Goal: Task Accomplishment & Management: Complete application form

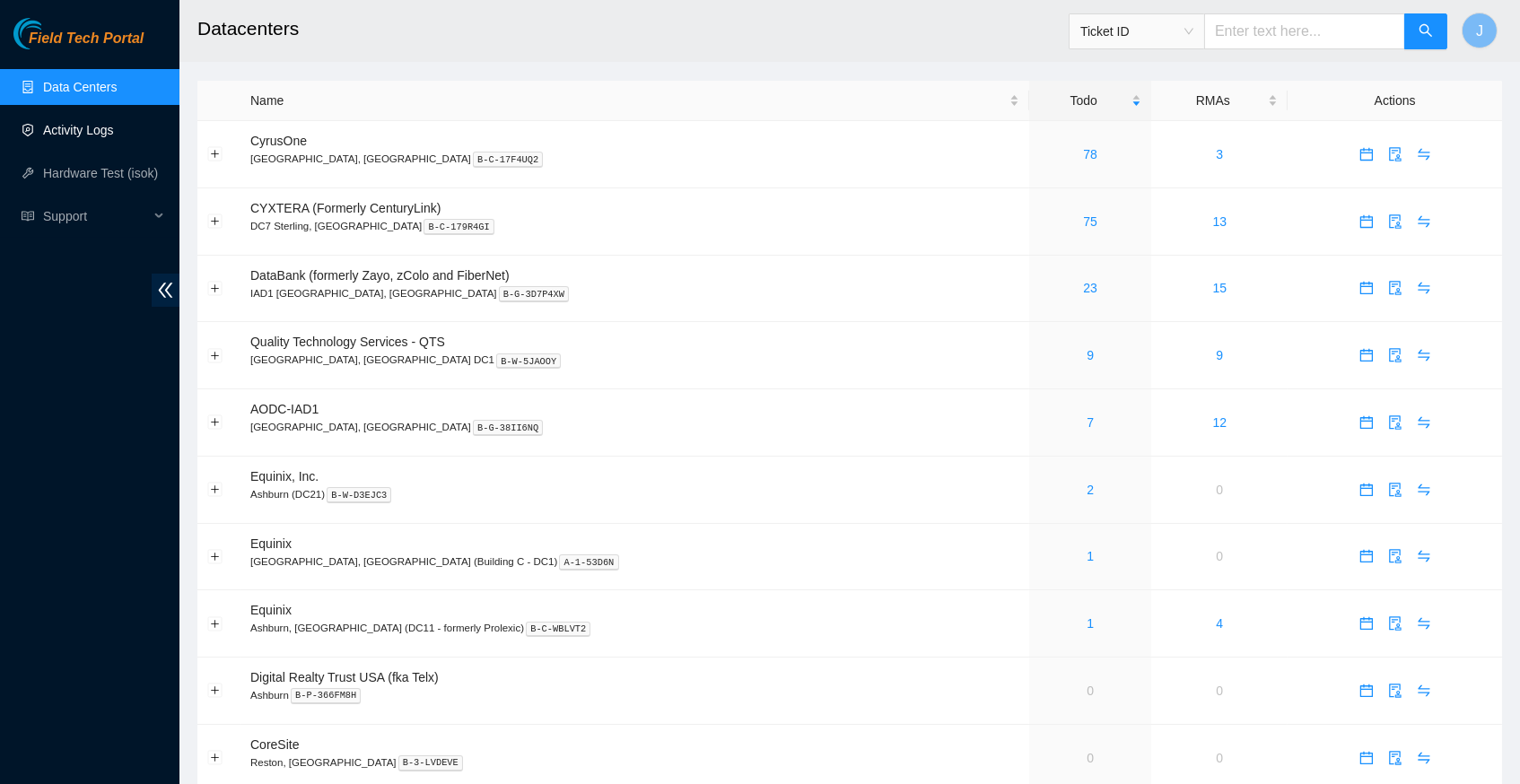
click at [100, 137] on link "Activity Logs" at bounding box center [79, 130] width 71 height 14
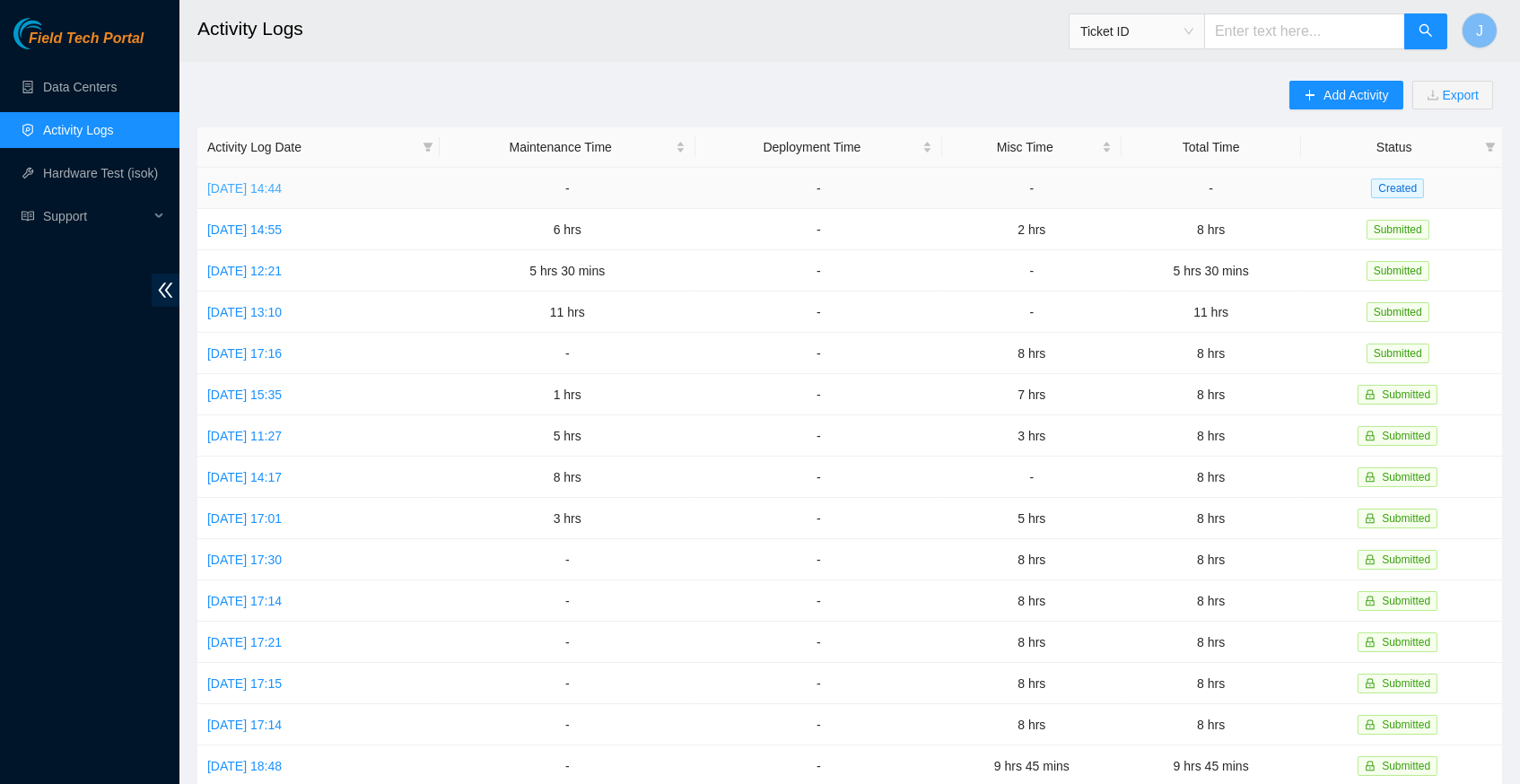
click at [282, 188] on link "Tue, 12 Aug 2025 14:44" at bounding box center [243, 188] width 74 height 14
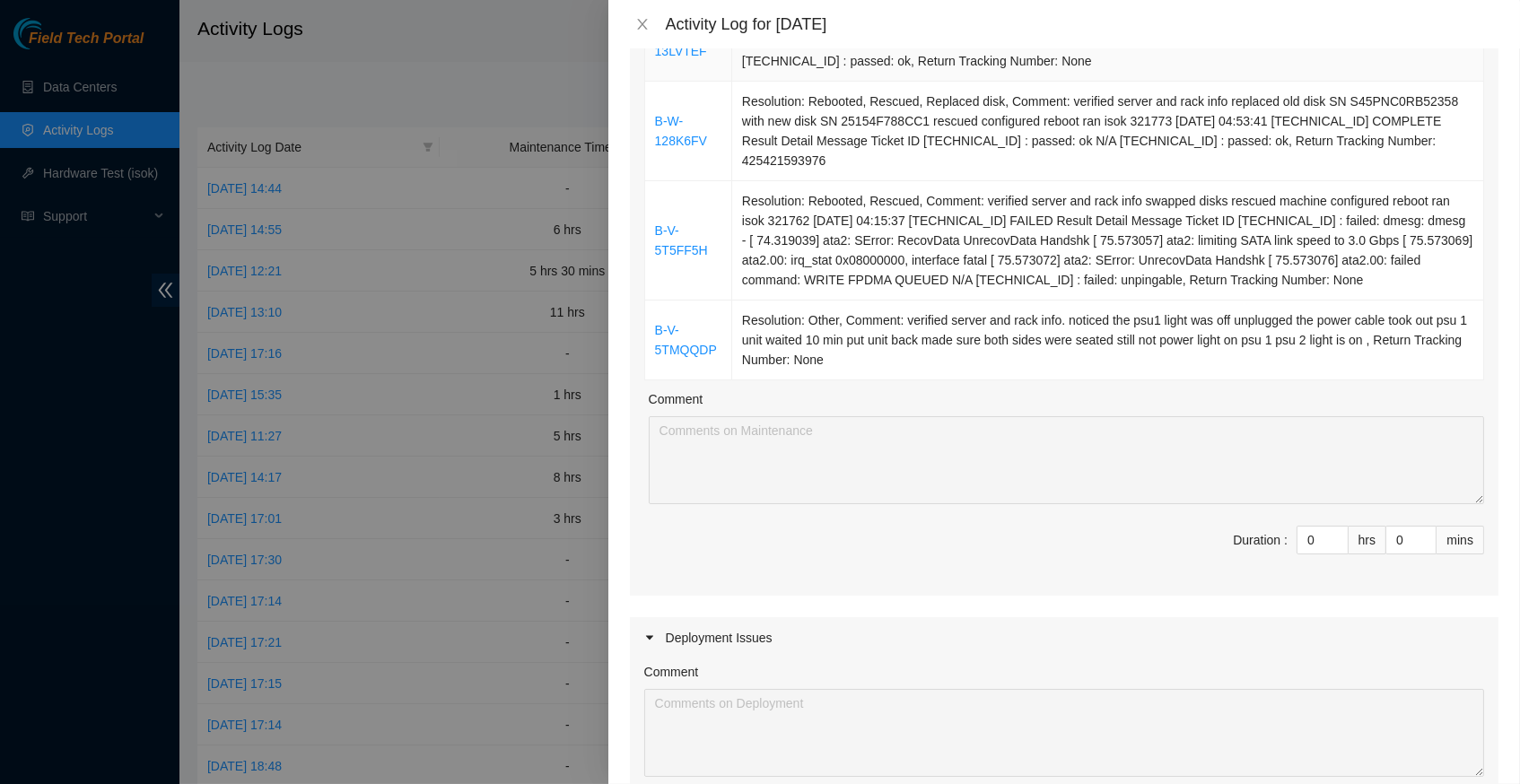
scroll to position [372, 0]
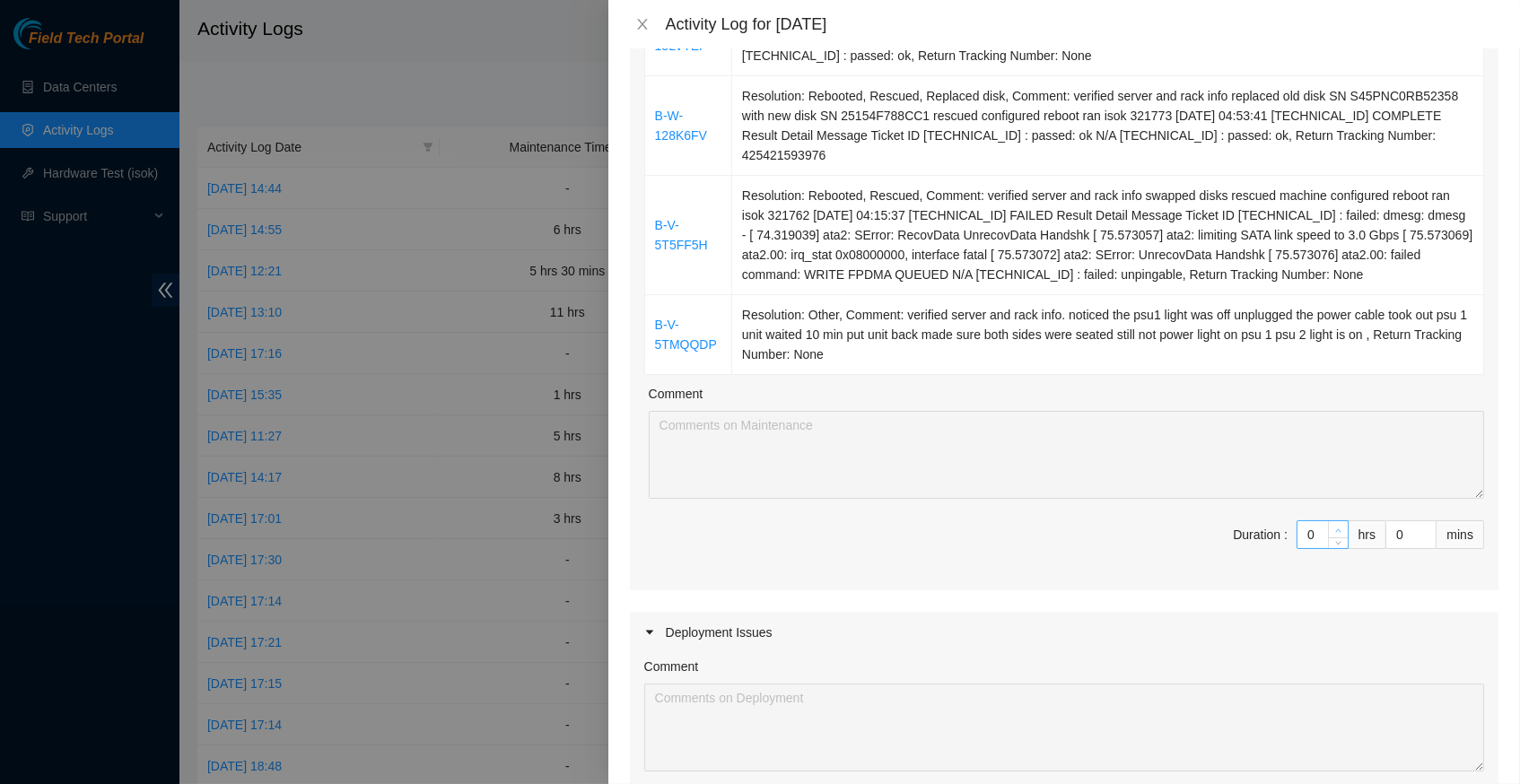
type input "1"
click at [1336, 525] on span "up" at bounding box center [1338, 530] width 11 height 11
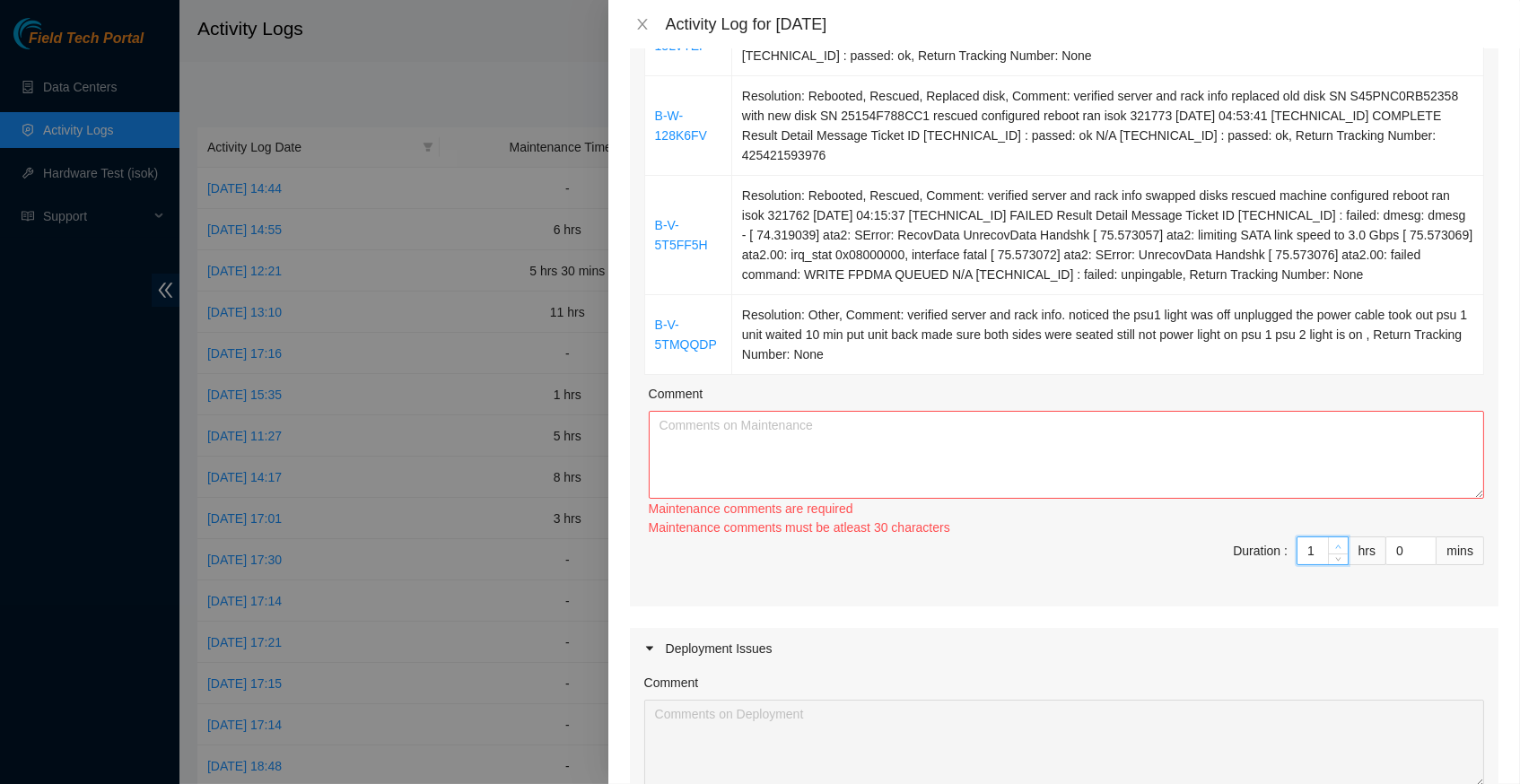
click at [1336, 525] on div "Maintenance comments must be atleast 30 characters" at bounding box center [1066, 527] width 835 height 19
type input "2"
click at [1336, 543] on span "up" at bounding box center [1338, 547] width 11 height 11
type input "3"
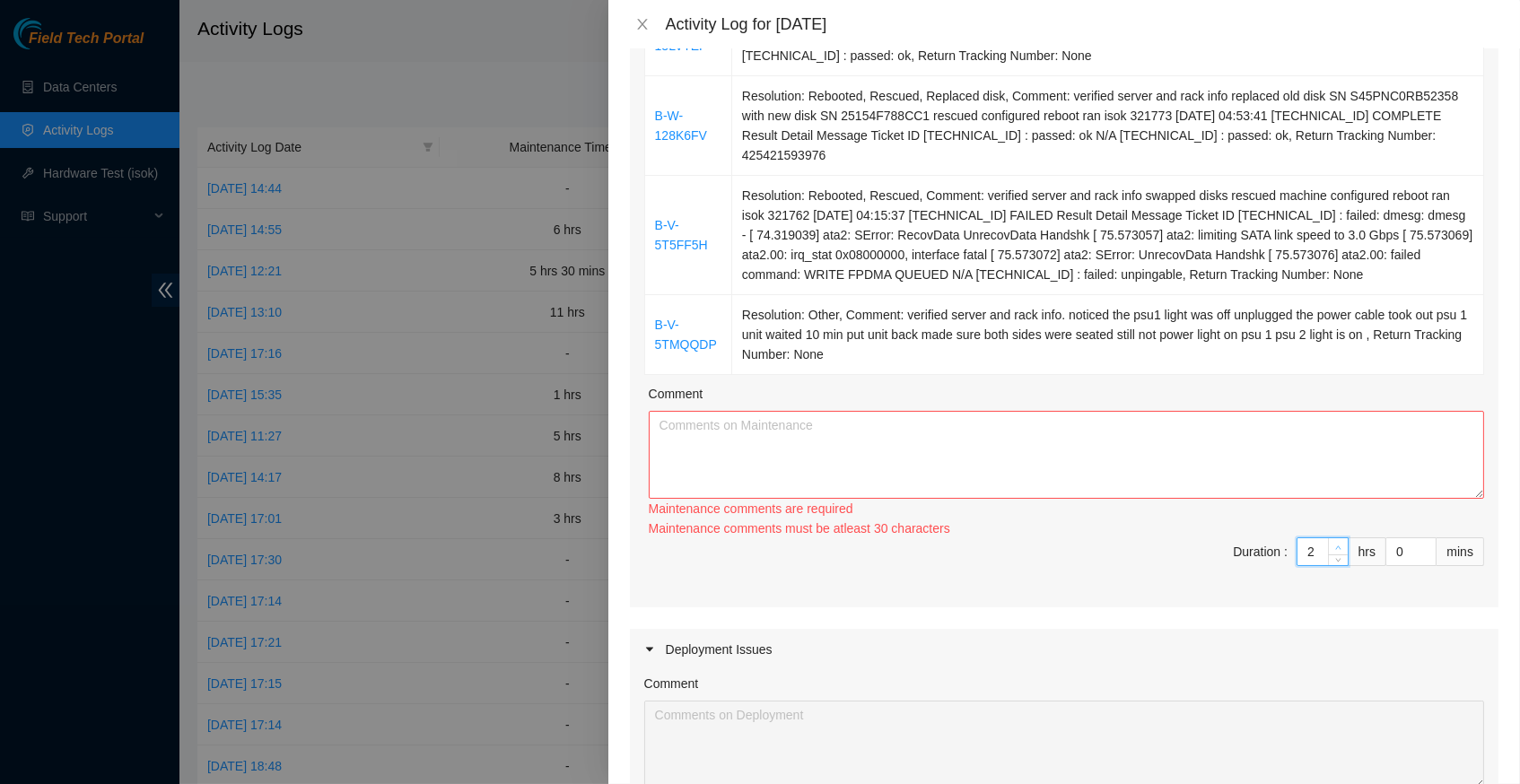
type input "3"
click at [1336, 542] on span "up" at bounding box center [1338, 546] width 11 height 11
type input "4"
click at [1336, 542] on icon "up" at bounding box center [1338, 544] width 7 height 7
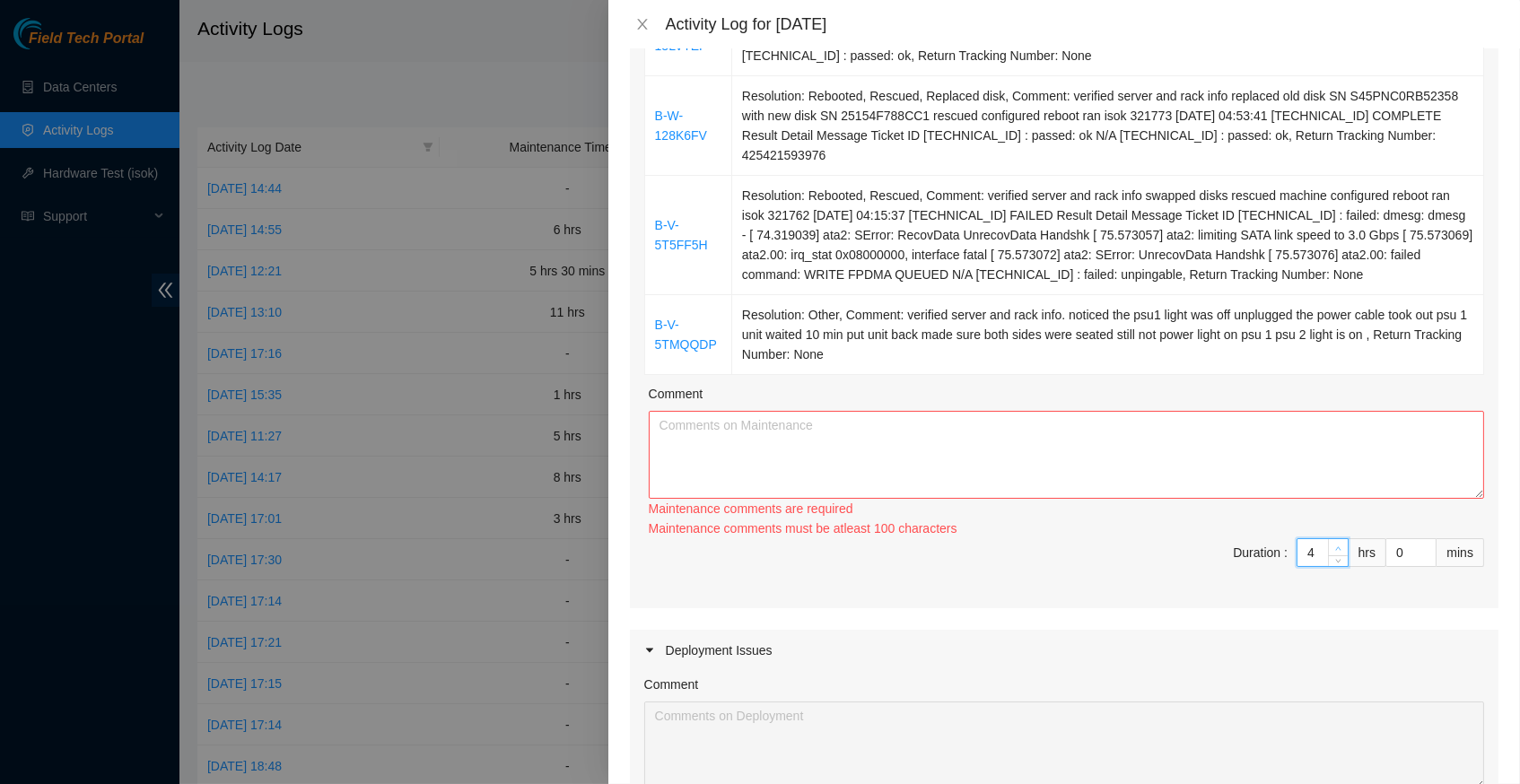
type input "5"
click at [1336, 543] on span "up" at bounding box center [1338, 547] width 11 height 11
type input "6"
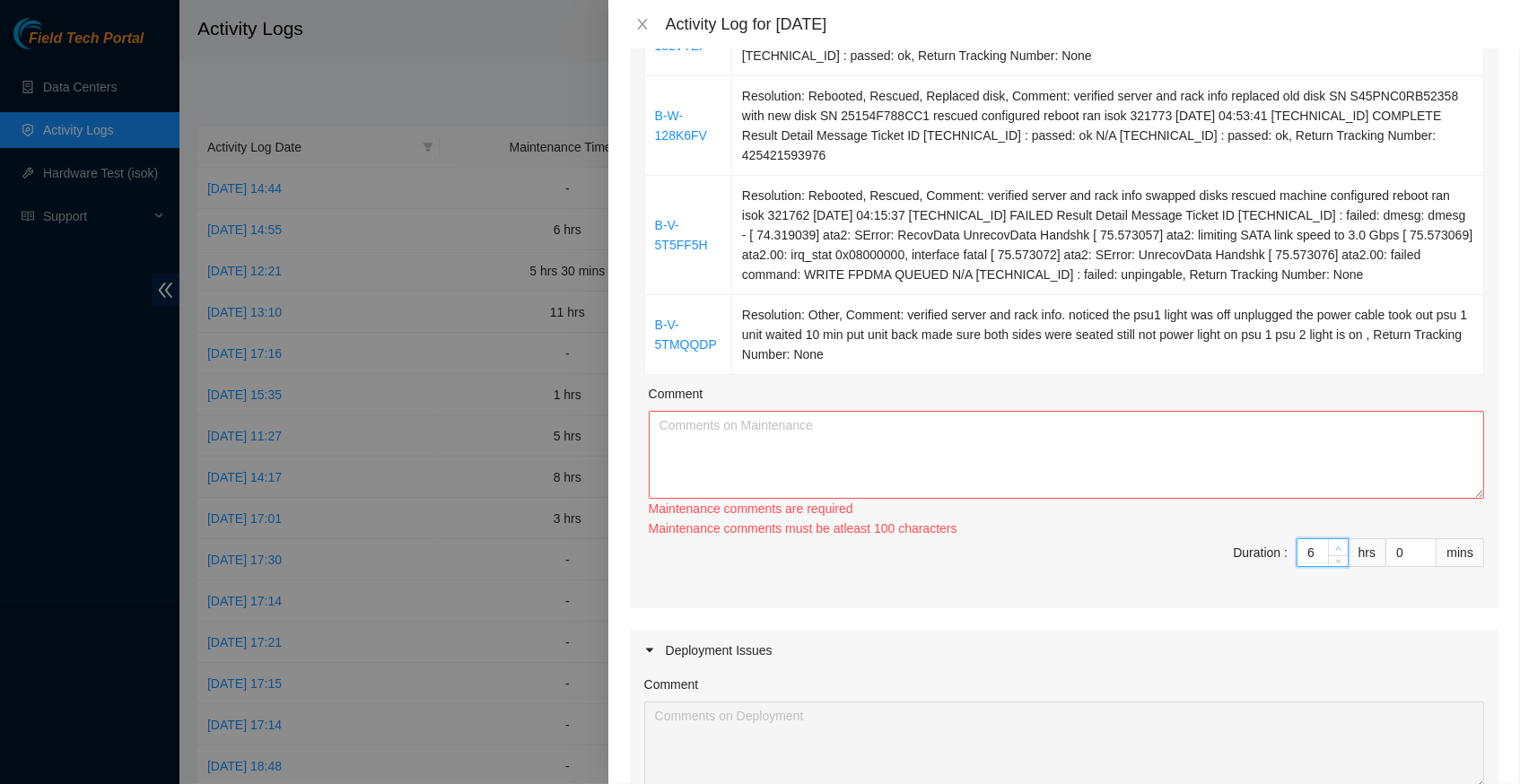
click at [1336, 543] on span "up" at bounding box center [1338, 547] width 11 height 11
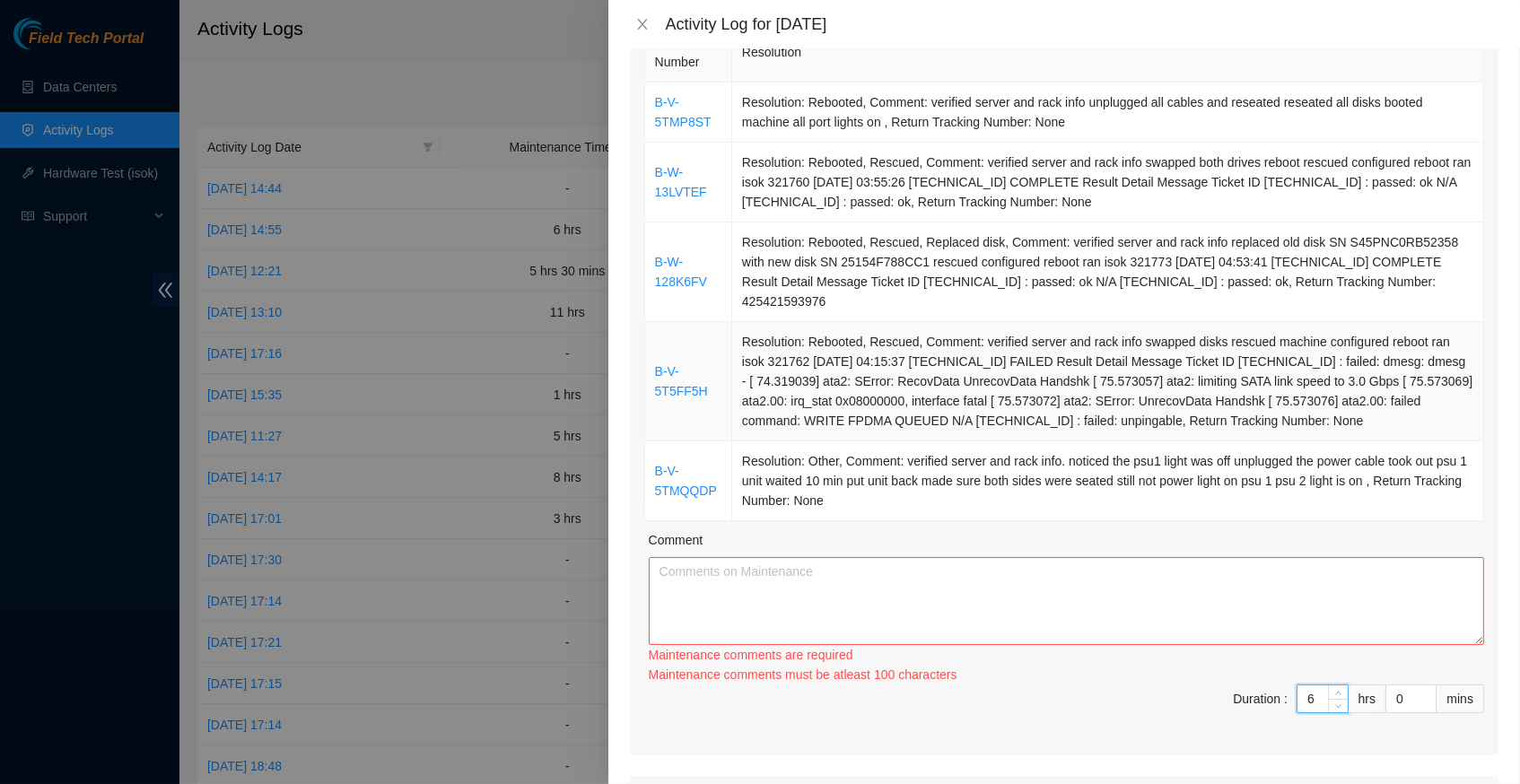
scroll to position [225, 0]
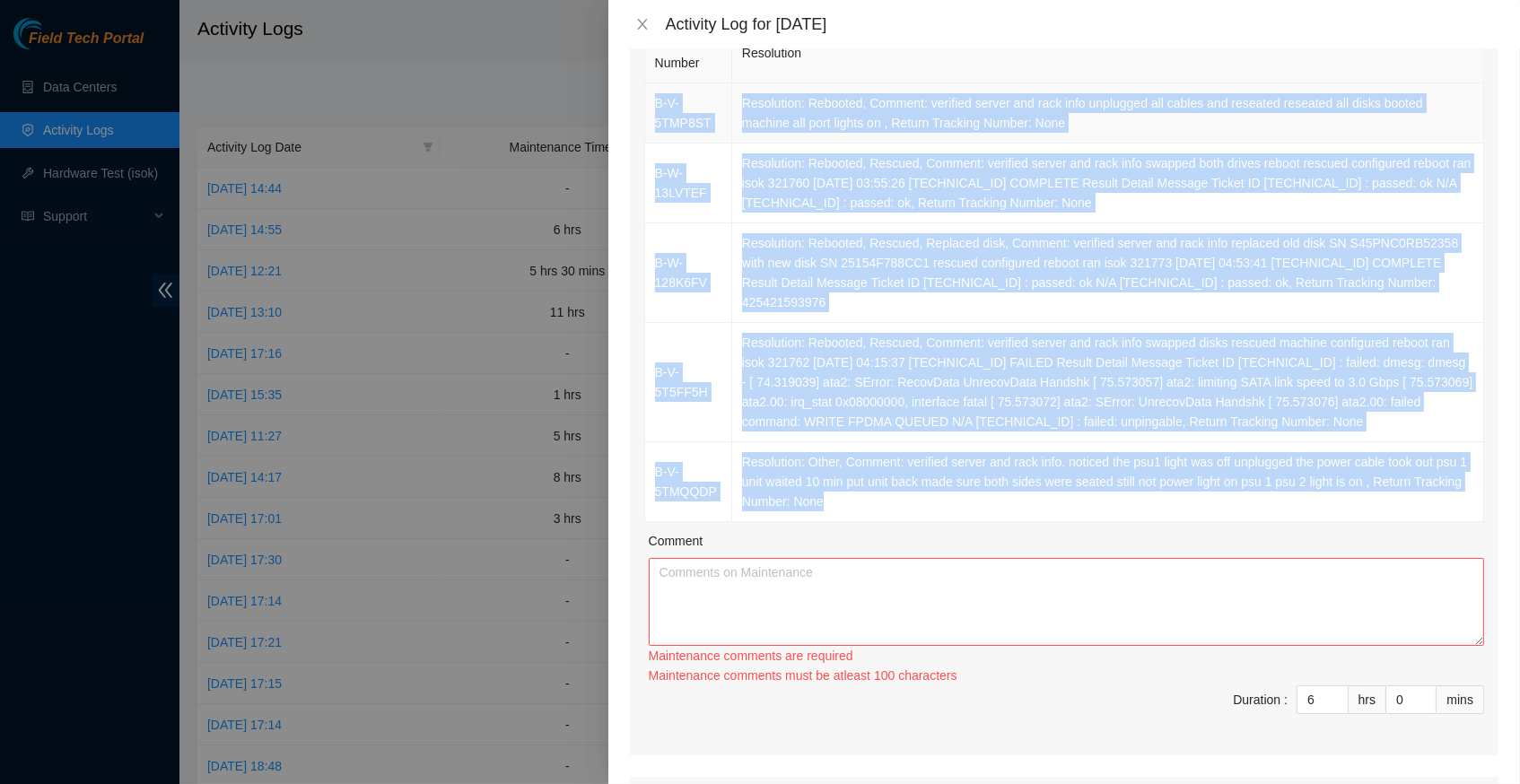
drag, startPoint x: 961, startPoint y: 510, endPoint x: 645, endPoint y: 100, distance: 517.6
click at [645, 100] on tbody "B-V-5TMP8ST Resolution: Rebooted, Comment: verified server and rack info unplug…" at bounding box center [1064, 303] width 839 height 439
copy tbody "B-V-5TMP8ST Resolution: Rebooted, Comment: verified server and rack info unplug…"
click at [743, 604] on textarea "Comment" at bounding box center [1066, 601] width 835 height 88
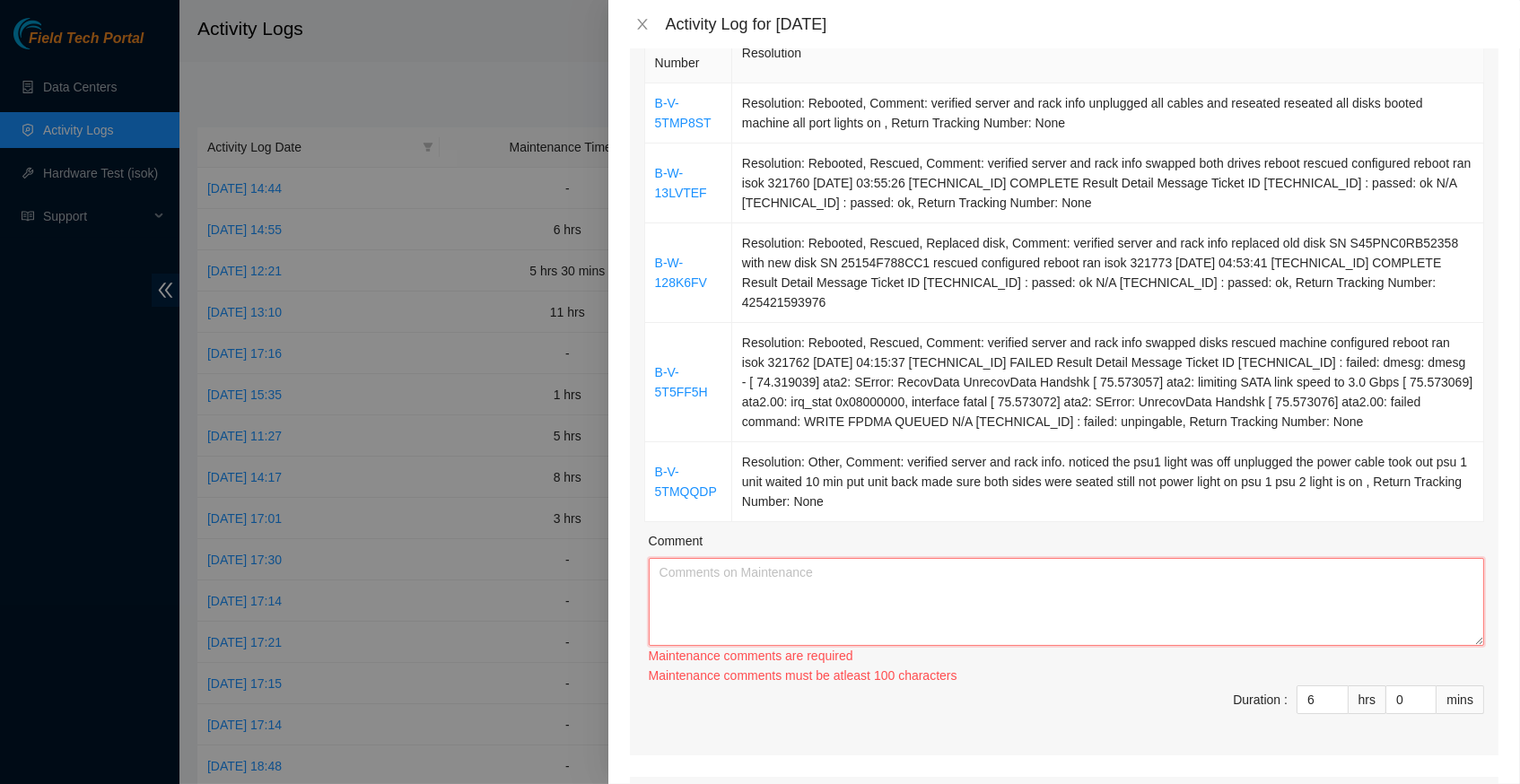
paste textarea "B-V-5TMP8ST Resolution: Rebooted, Comment: verified server and rack info unplug…"
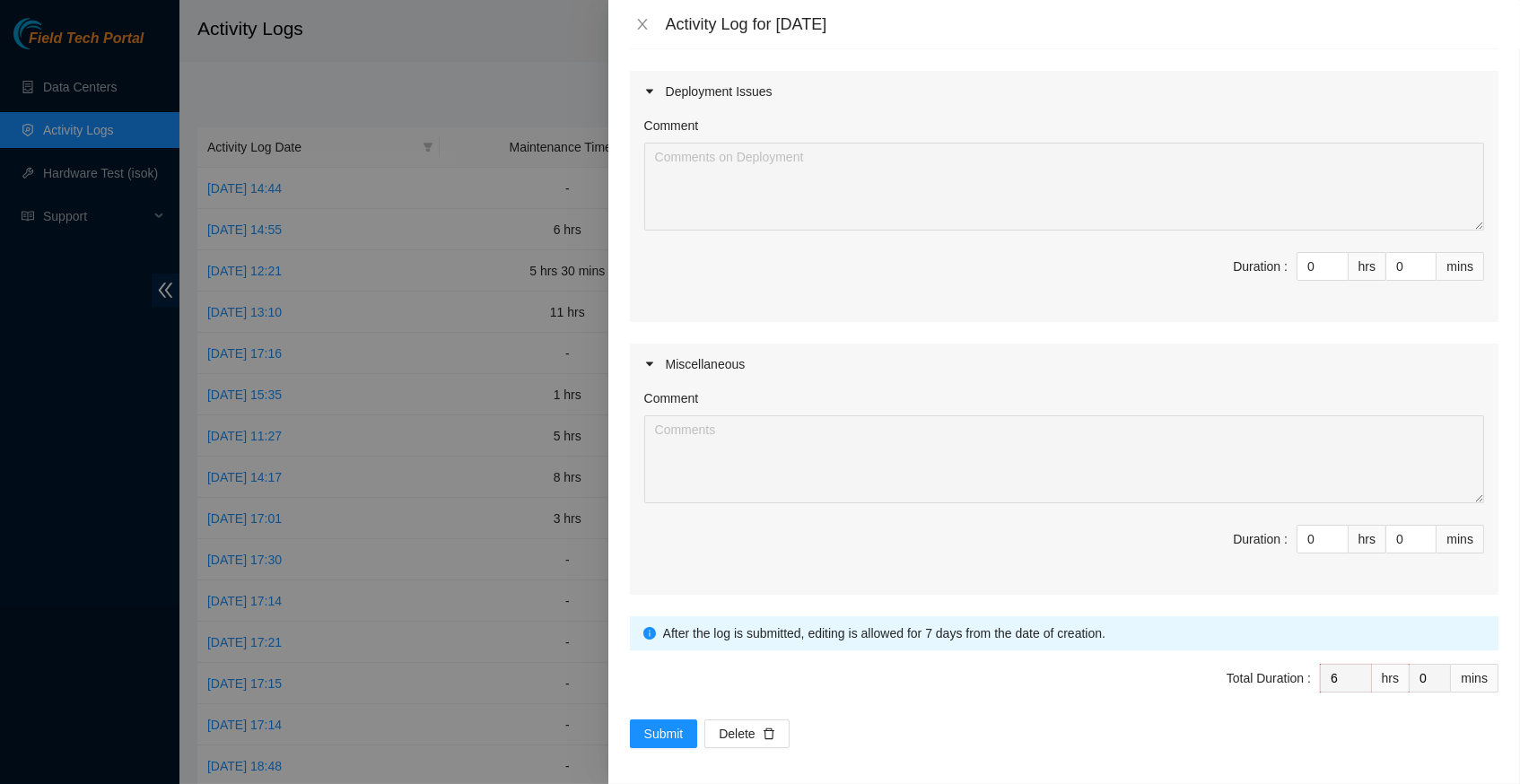
scroll to position [912, 0]
type textarea "B-V-5TMP8ST Resolution: Rebooted, Comment: verified server and rack info unplug…"
click at [1335, 533] on icon "up" at bounding box center [1338, 536] width 7 height 7
type input "1"
type input "7"
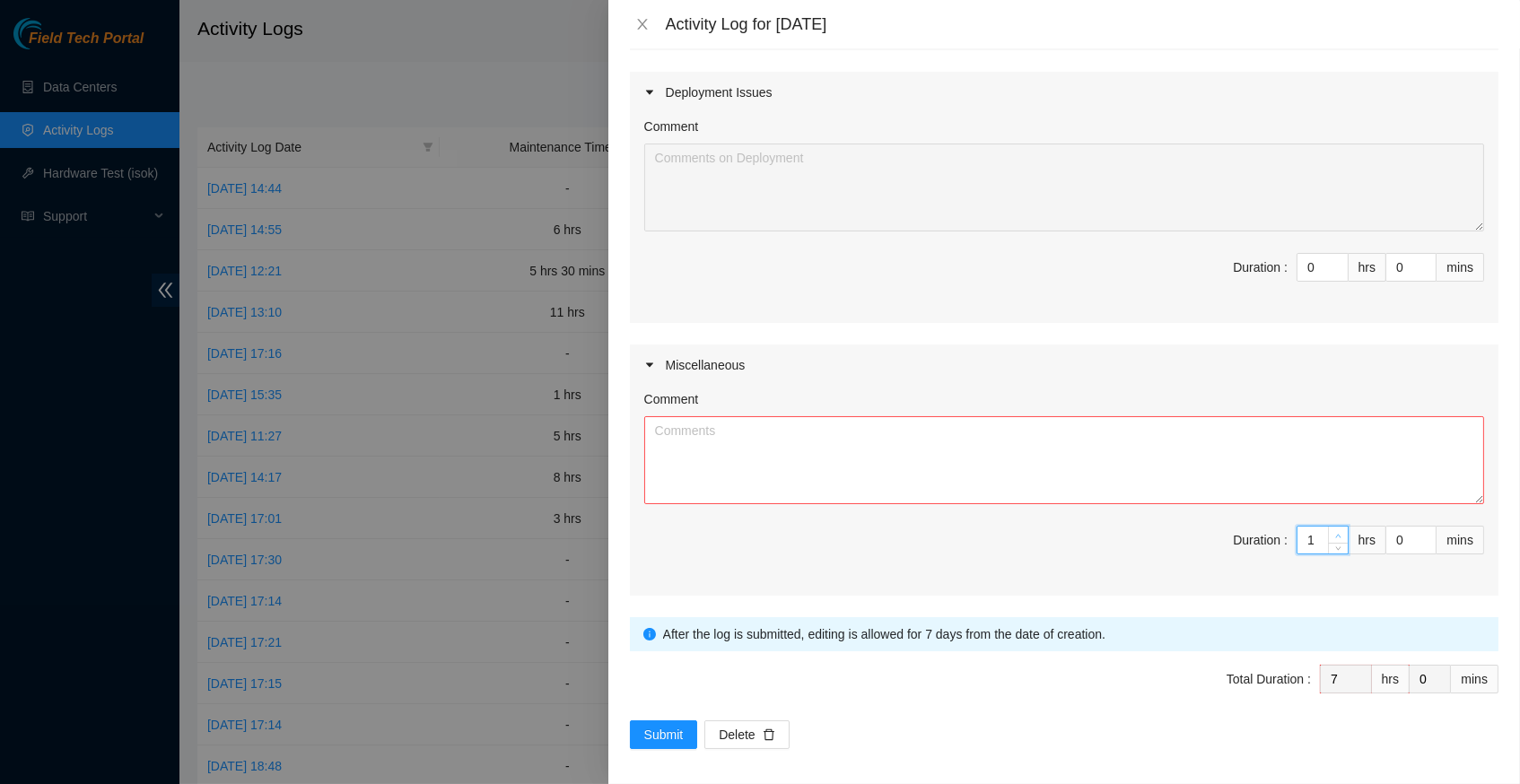
click at [1335, 533] on icon "up" at bounding box center [1338, 536] width 7 height 7
type input "2"
type input "8"
click at [709, 449] on textarea "Comment" at bounding box center [1064, 460] width 840 height 88
paste textarea "DP83936 -Sorked with FT1 Nigel , ivestigated down PSU2 ( PSU labeled 1) P67-Q11…"
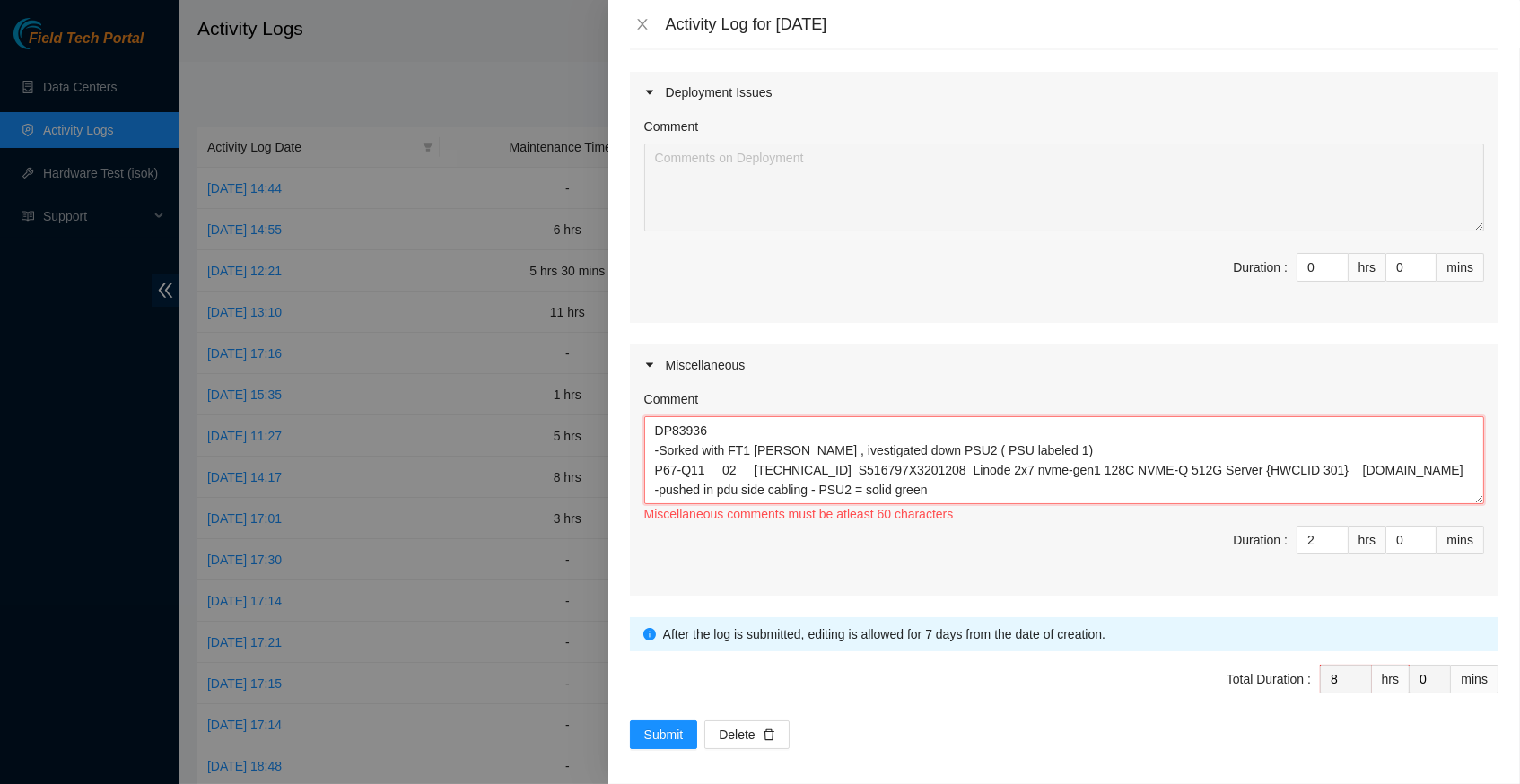
scroll to position [13, 0]
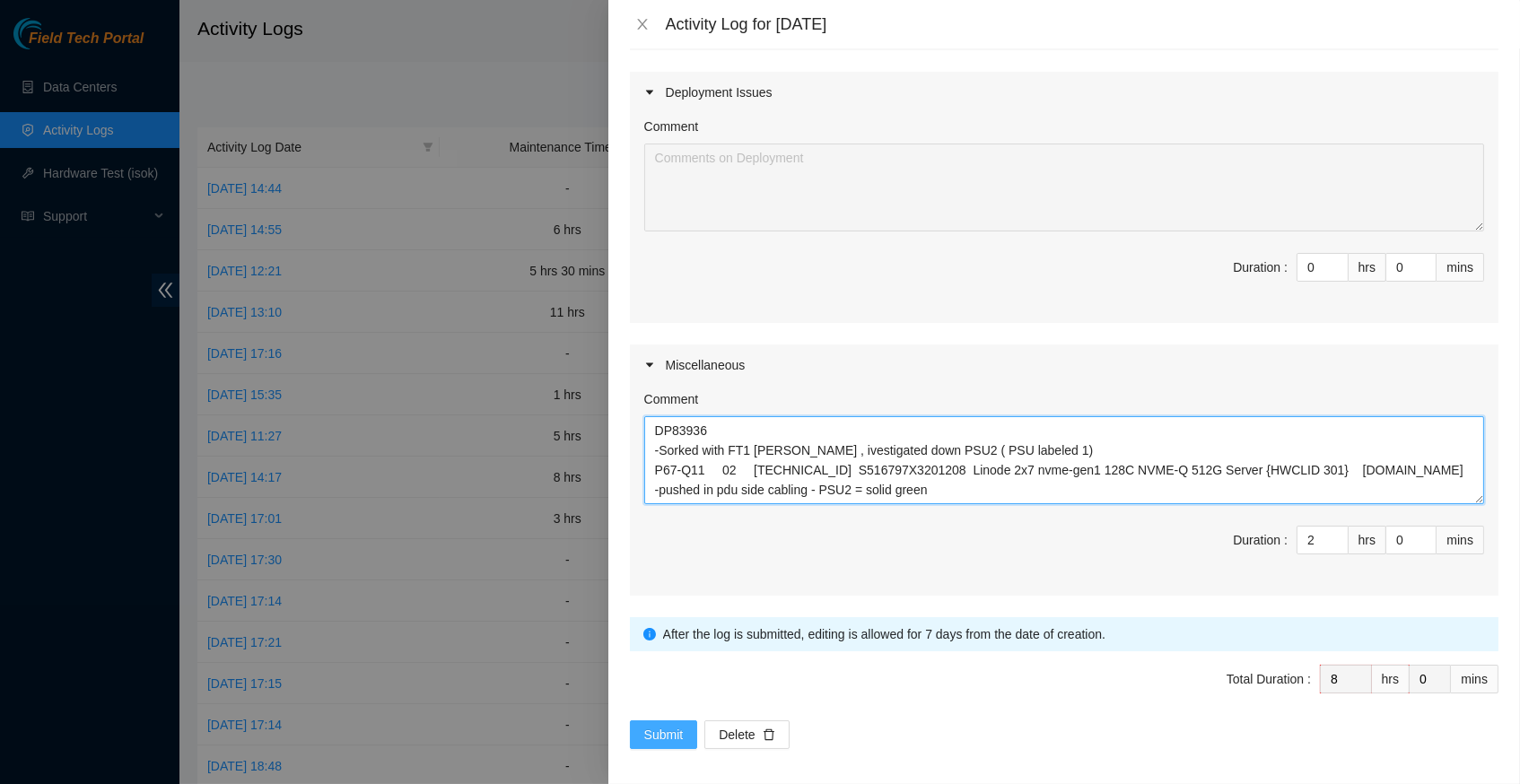
type textarea "DP83936 -Sorked with FT1 Nigel , ivestigated down PSU2 ( PSU labeled 1) P67-Q11…"
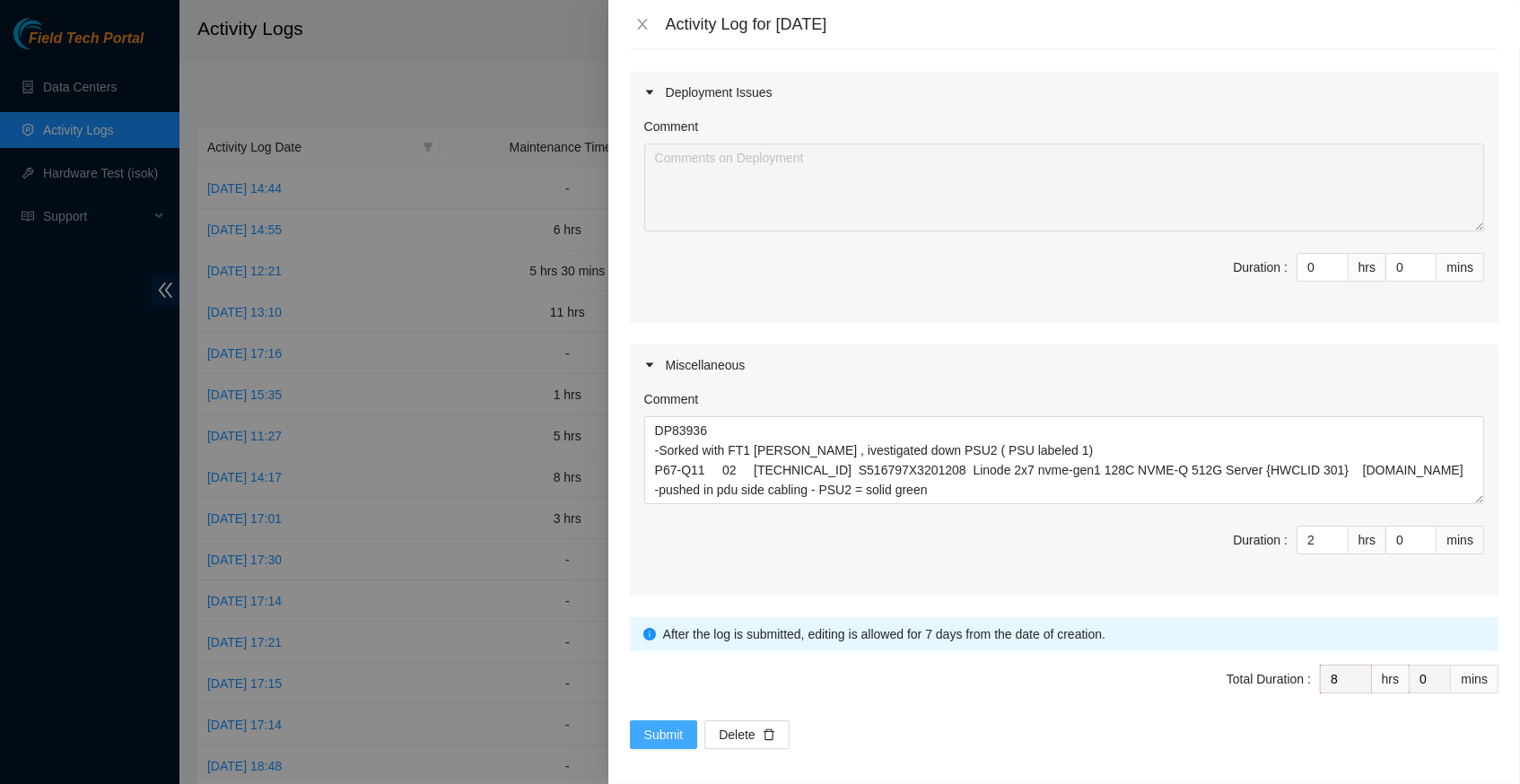
click at [662, 728] on span "Submit" at bounding box center [664, 734] width 39 height 20
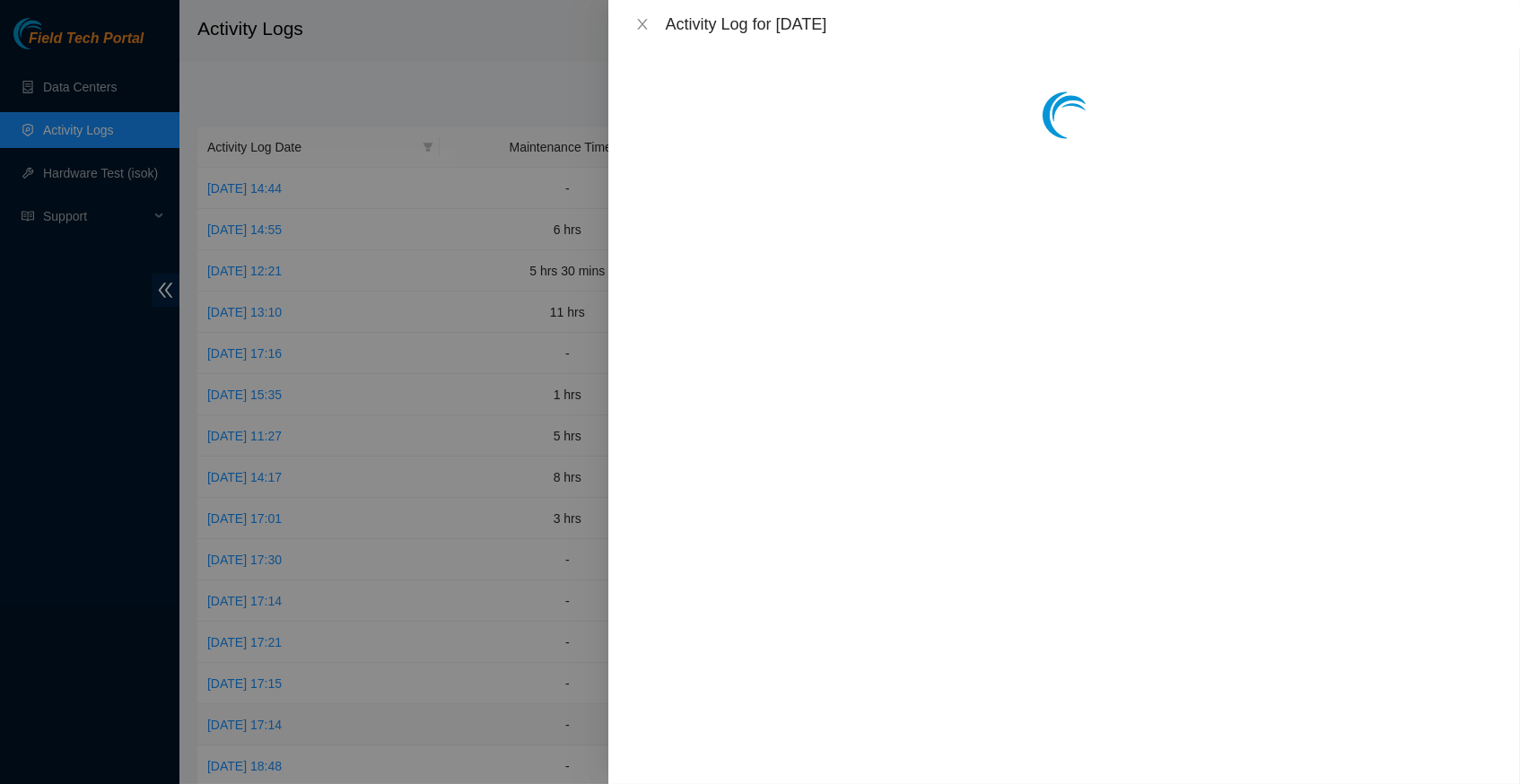
scroll to position [0, 0]
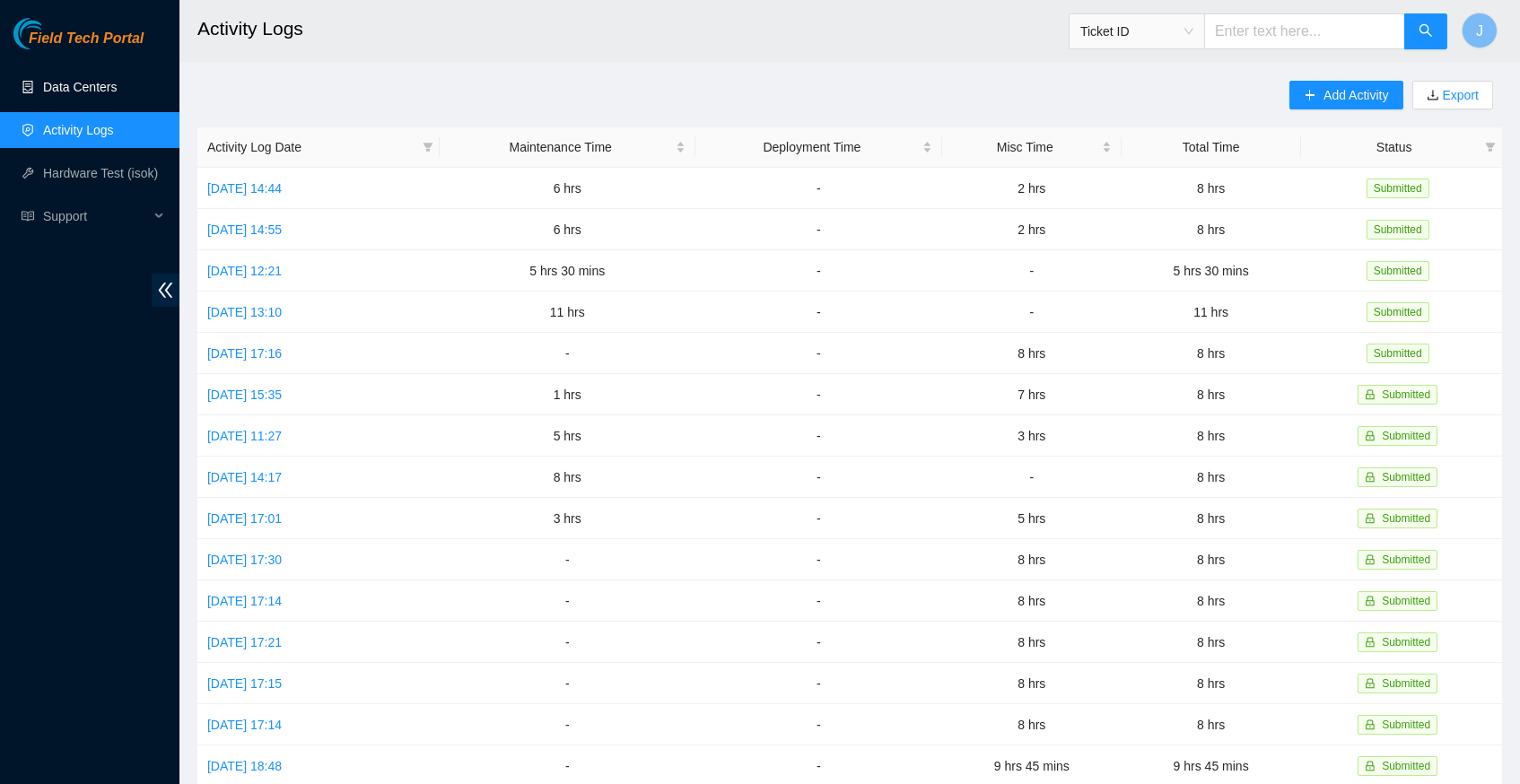
click at [106, 81] on link "Data Centers" at bounding box center [80, 87] width 73 height 14
